Goal: Information Seeking & Learning: Learn about a topic

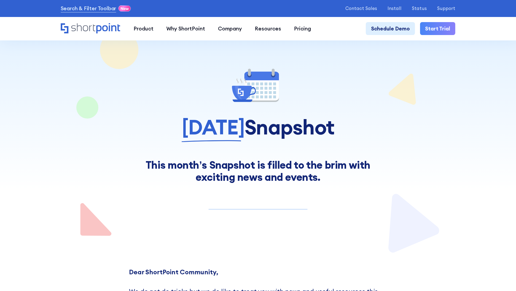
scroll to position [4217, 0]
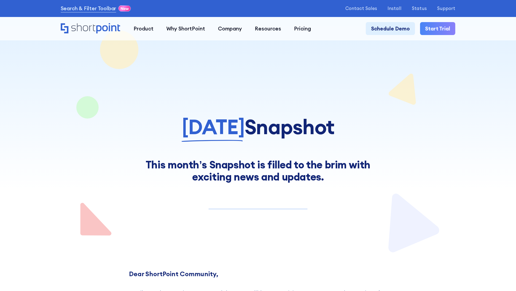
scroll to position [4474, 0]
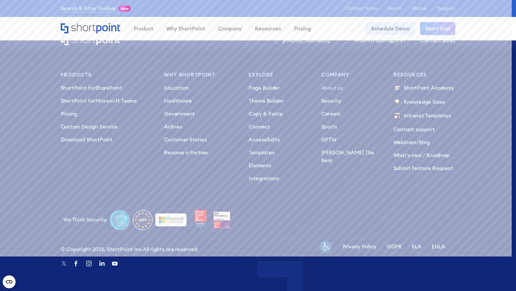
scroll to position [6415, 0]
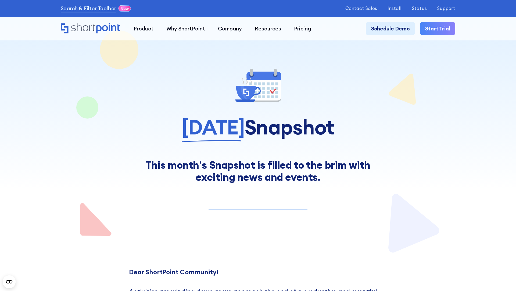
scroll to position [4091, 0]
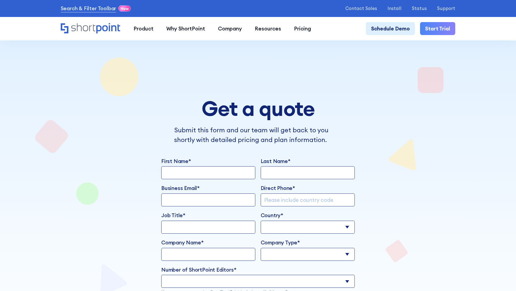
scroll to position [1525, 0]
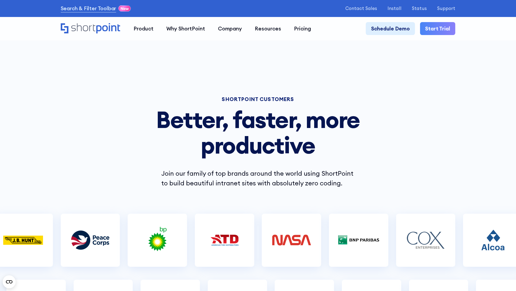
scroll to position [3947, 0]
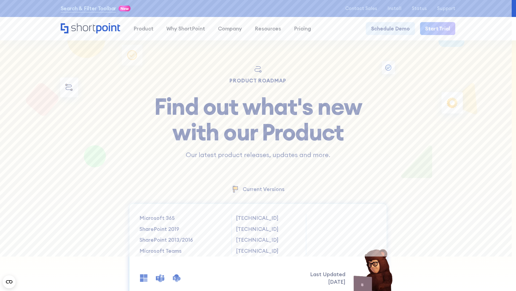
scroll to position [44395, 0]
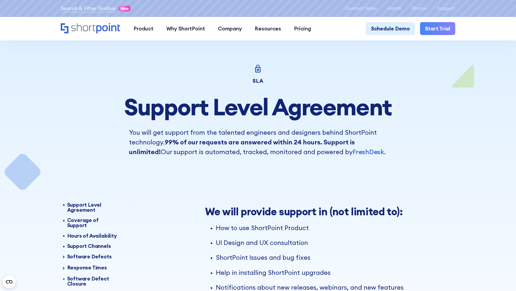
scroll to position [8070, 0]
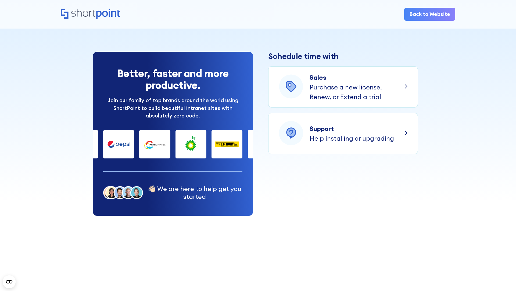
scroll to position [1594, 0]
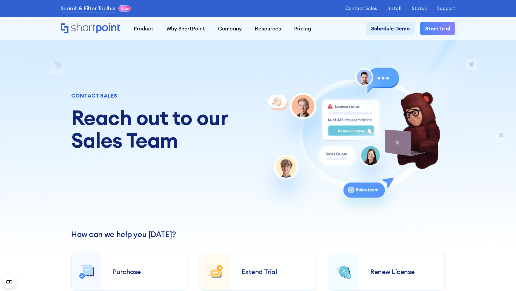
scroll to position [2424, 0]
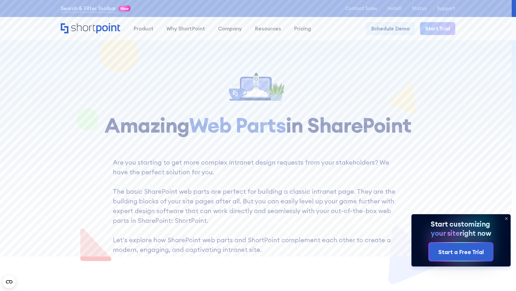
scroll to position [4482, 0]
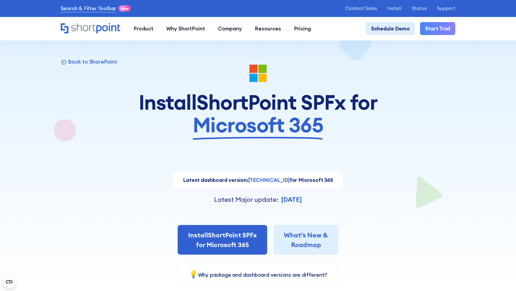
scroll to position [4107, 0]
